Goal: Task Accomplishment & Management: Use online tool/utility

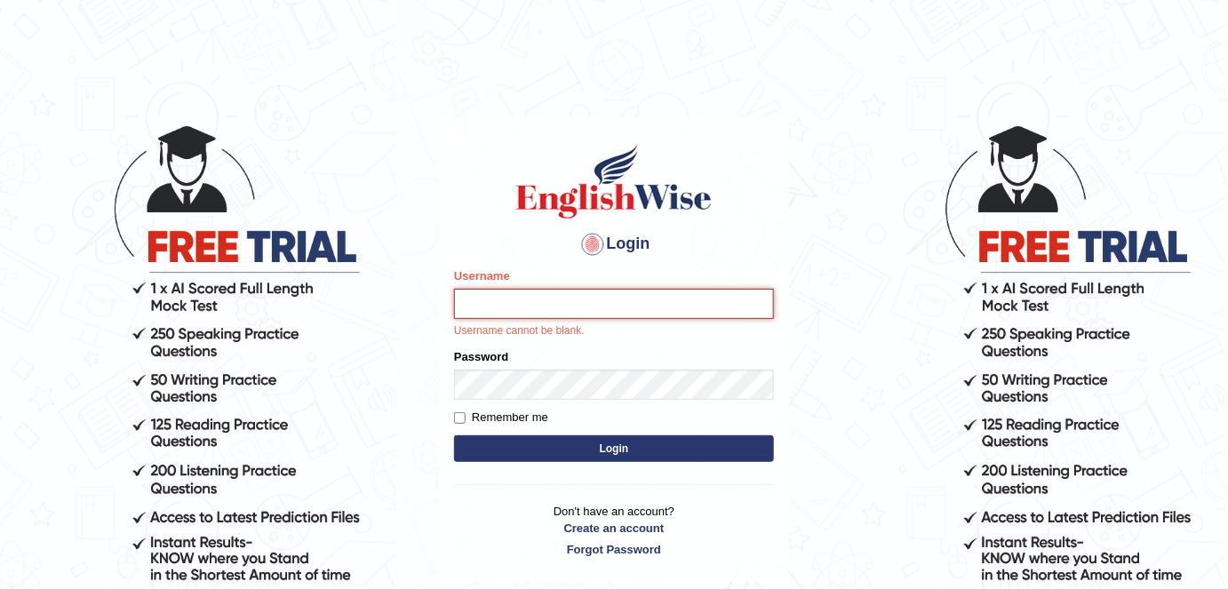
type input "alexa_"
click at [680, 460] on button "Login" at bounding box center [614, 448] width 320 height 27
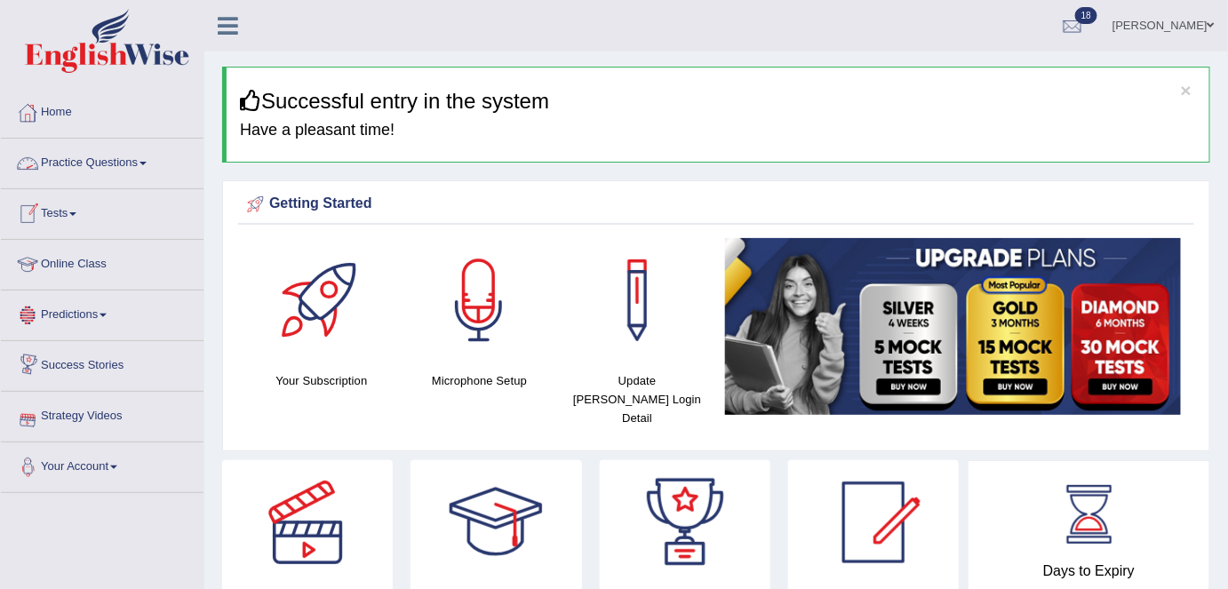
click at [98, 169] on link "Practice Questions" at bounding box center [102, 161] width 203 height 44
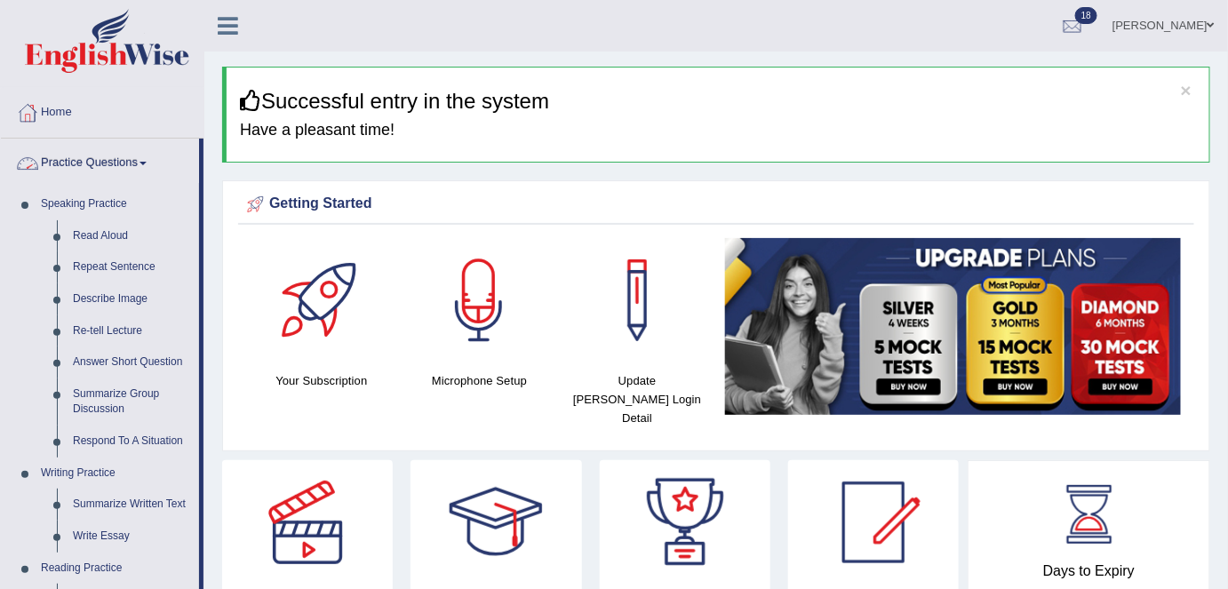
click at [108, 166] on link "Practice Questions" at bounding box center [100, 161] width 198 height 44
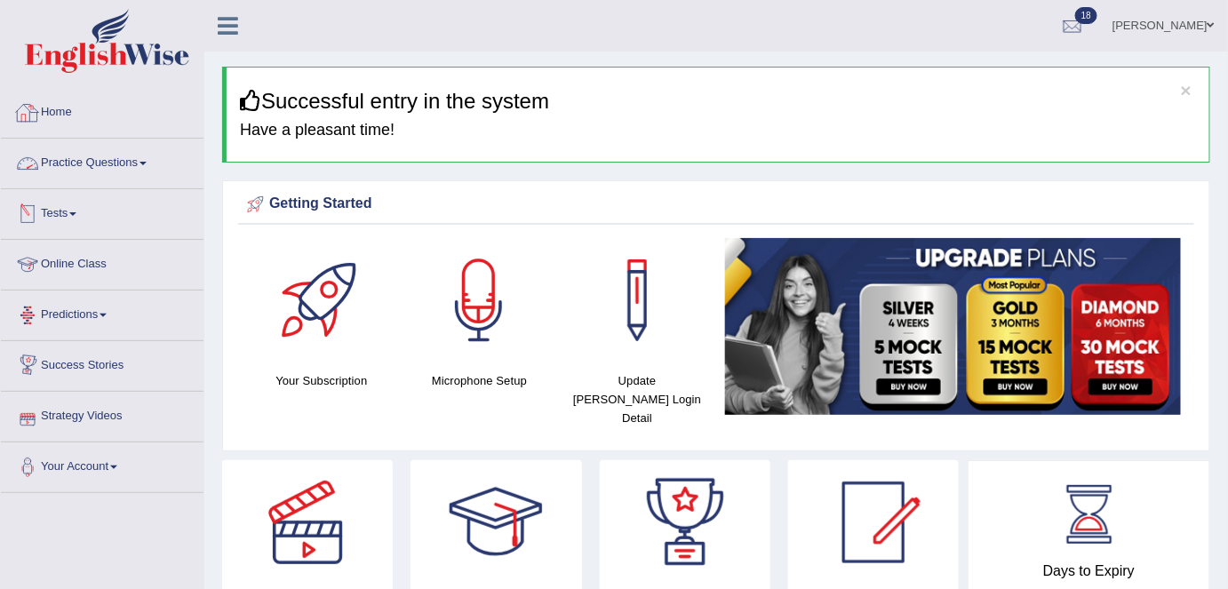
click at [134, 164] on link "Practice Questions" at bounding box center [102, 161] width 203 height 44
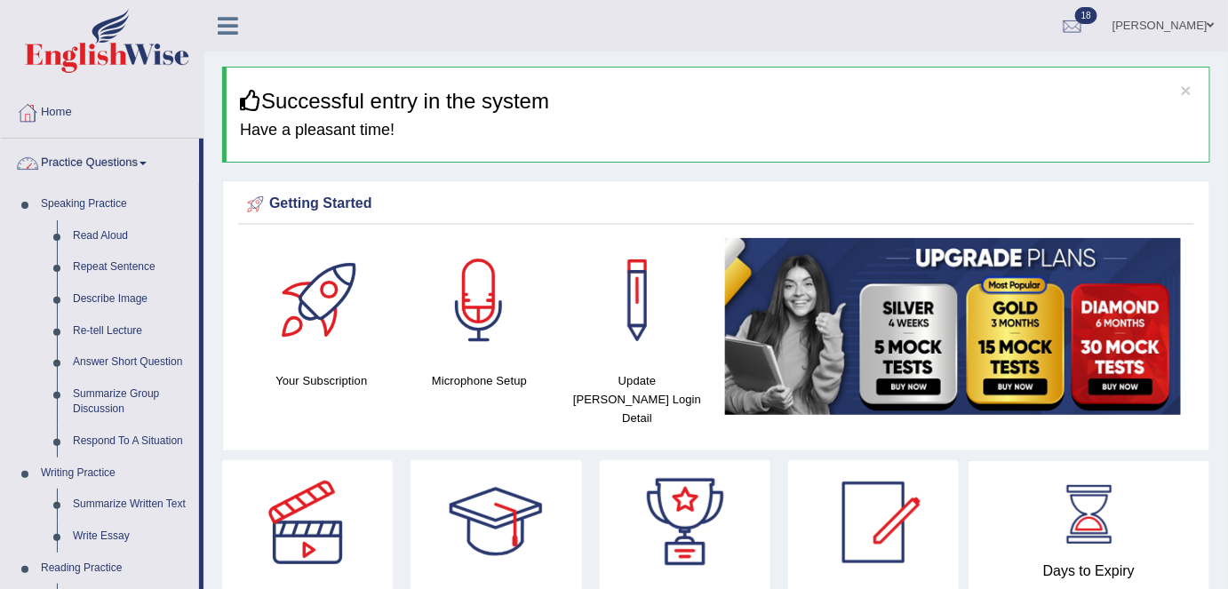
click at [116, 168] on link "Practice Questions" at bounding box center [100, 161] width 198 height 44
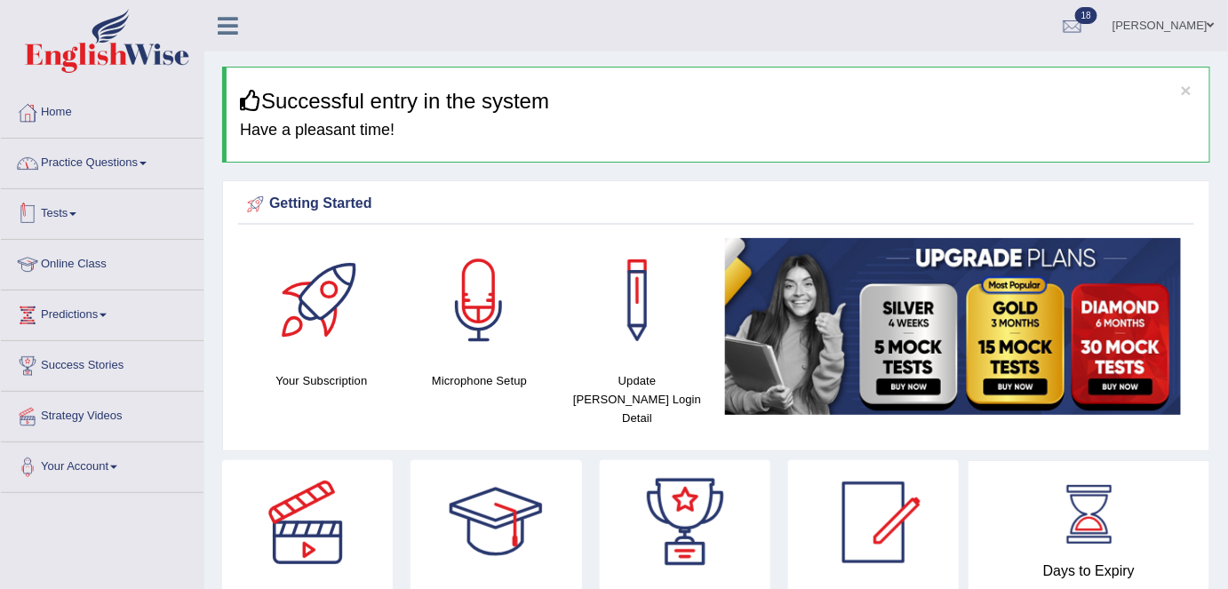
click at [85, 211] on link "Tests" at bounding box center [102, 211] width 203 height 44
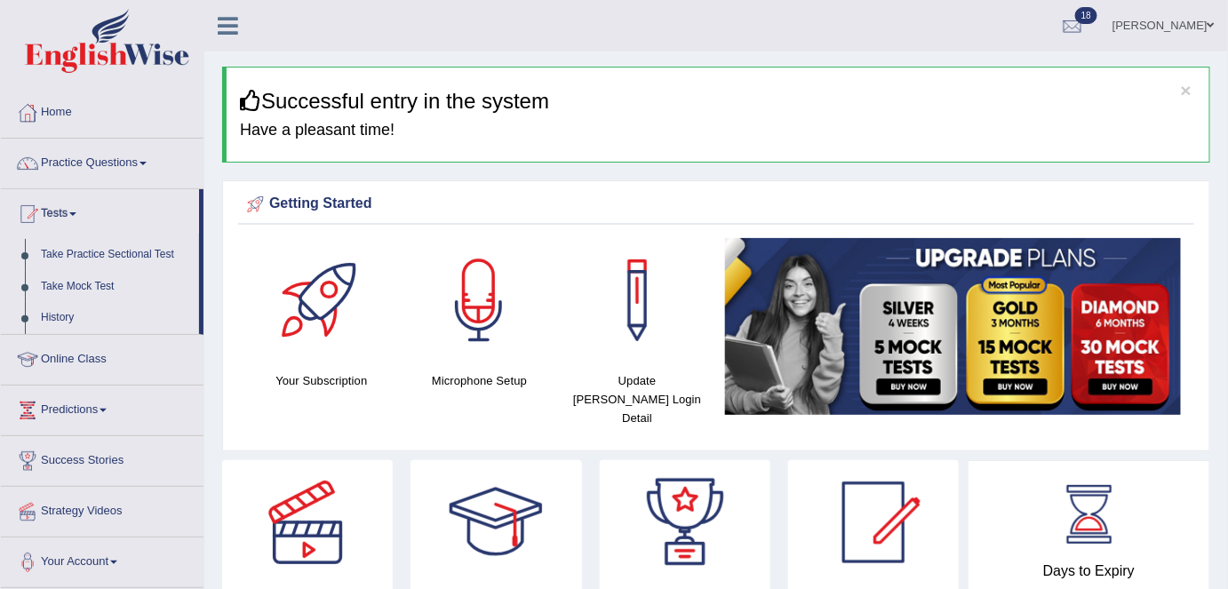
click at [76, 248] on link "Take Practice Sectional Test" at bounding box center [116, 255] width 166 height 32
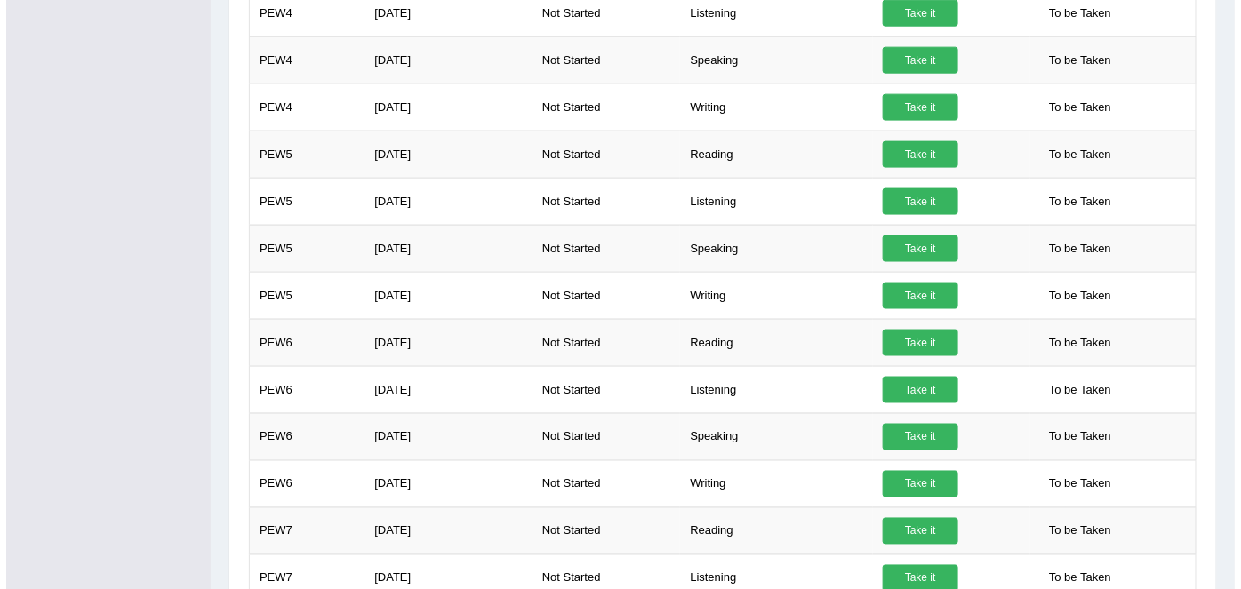
scroll to position [1432, 0]
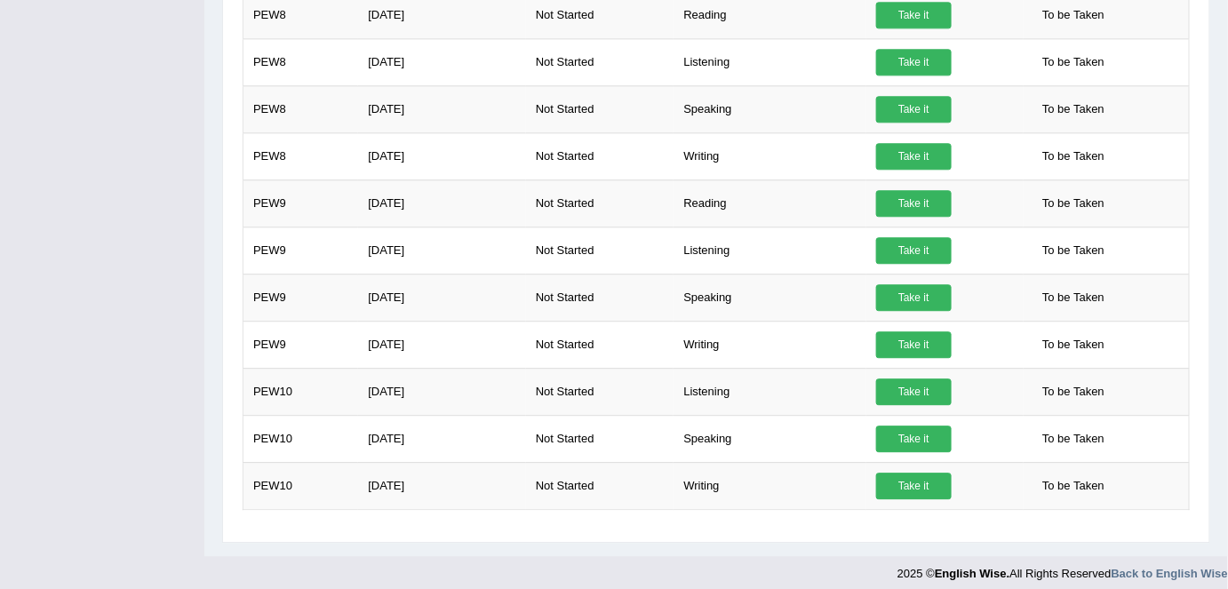
click at [908, 436] on link "Take it" at bounding box center [914, 439] width 76 height 27
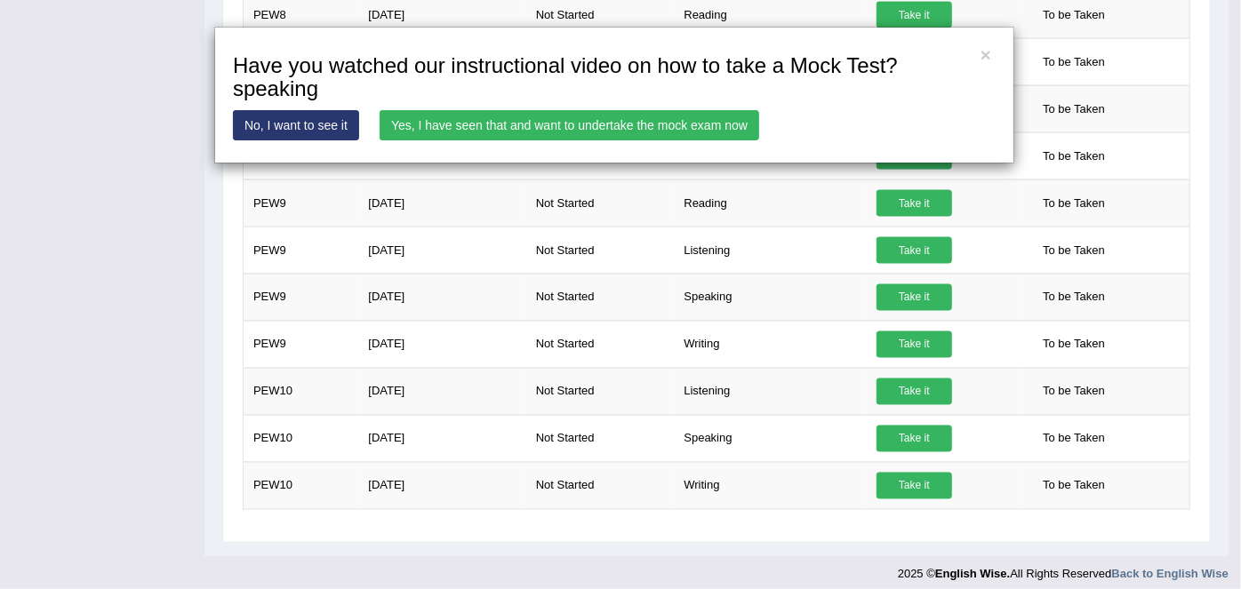
click at [553, 129] on link "Yes, I have seen that and want to undertake the mock exam now" at bounding box center [570, 125] width 380 height 30
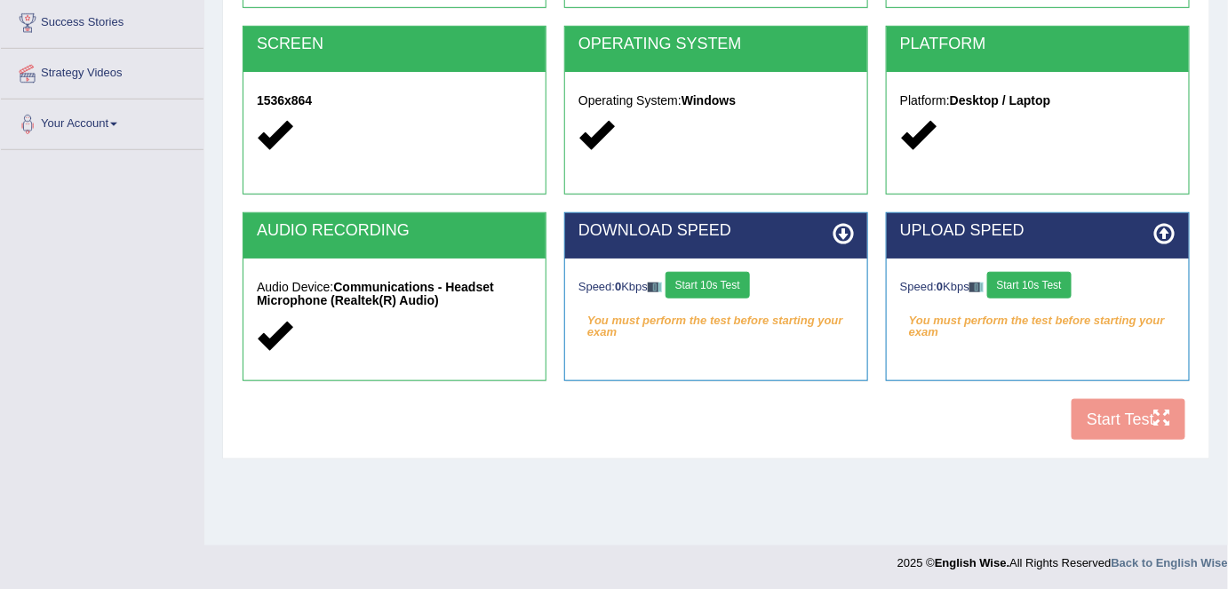
click at [726, 287] on button "Start 10s Test" at bounding box center [708, 285] width 84 height 27
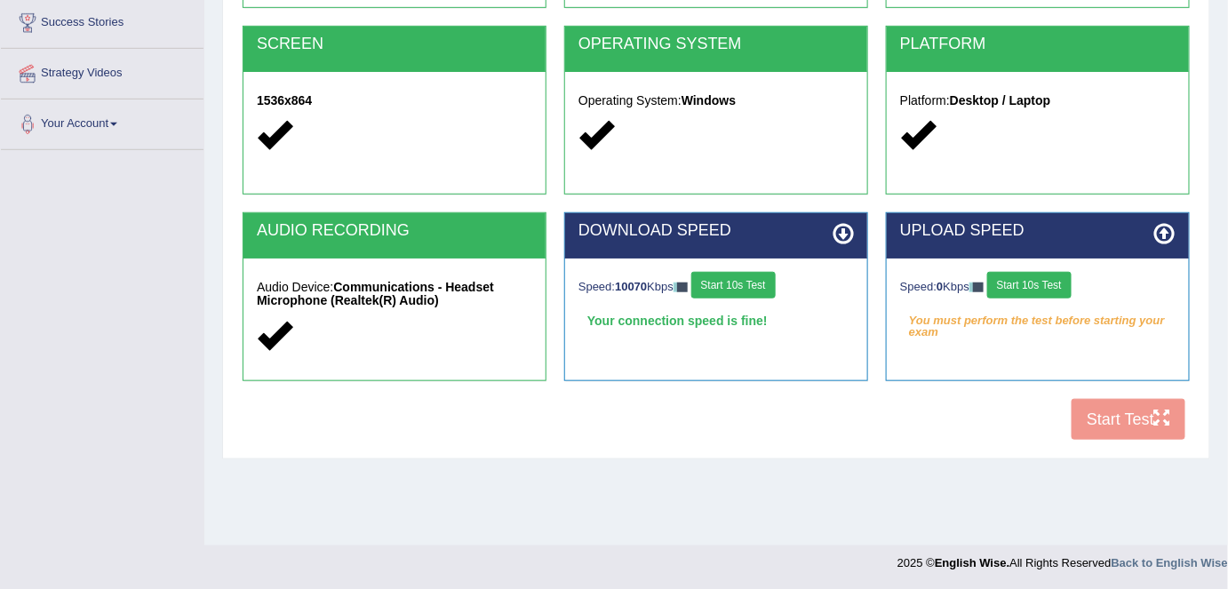
click at [1011, 280] on button "Start 10s Test" at bounding box center [1029, 285] width 84 height 27
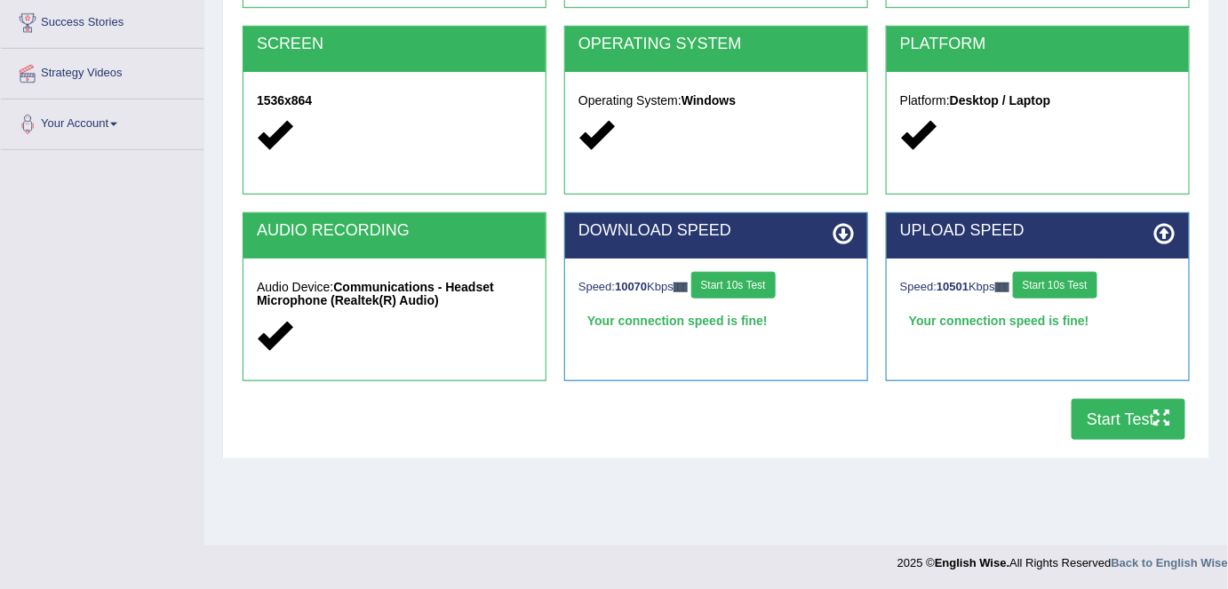
click at [1113, 418] on button "Start Test" at bounding box center [1129, 419] width 114 height 41
